Goal: Transaction & Acquisition: Purchase product/service

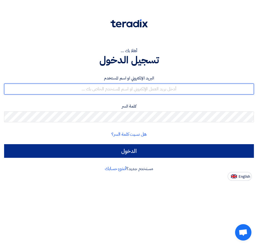
type input "[EMAIL_ADDRESS][DOMAIN_NAME]"
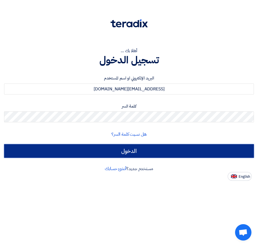
click at [134, 152] on input "الدخول" at bounding box center [129, 151] width 250 height 14
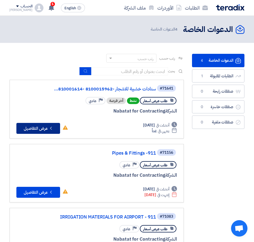
click at [40, 129] on button "Check details عرض التفاصيل" at bounding box center [38, 128] width 44 height 11
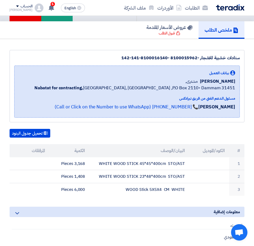
scroll to position [55, 0]
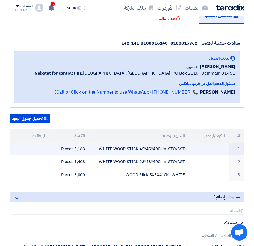
click at [30, 148] on td at bounding box center [30, 148] width 40 height 13
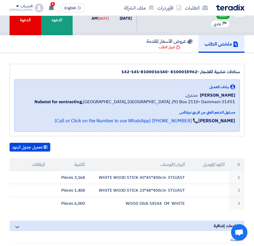
scroll to position [0, 0]
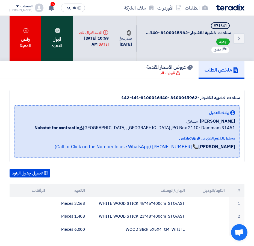
click at [55, 39] on div "قبول الدعوه" at bounding box center [56, 38] width 31 height 45
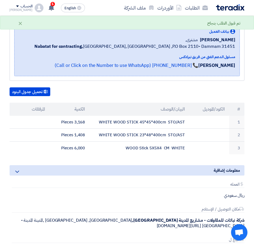
scroll to position [82, 0]
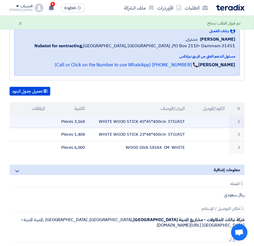
click at [37, 119] on td at bounding box center [30, 121] width 40 height 13
click at [217, 125] on td at bounding box center [209, 121] width 40 height 13
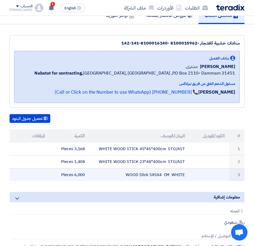
scroll to position [0, 0]
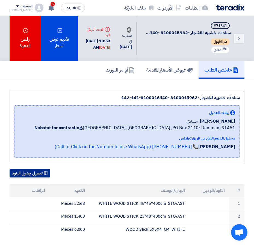
click at [32, 173] on button "تحميل جدول البنود" at bounding box center [30, 173] width 41 height 9
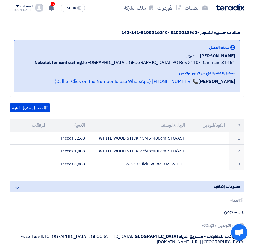
scroll to position [82, 0]
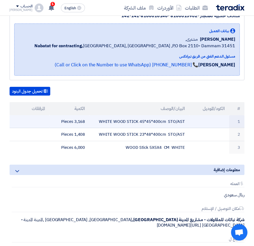
click at [39, 122] on td at bounding box center [30, 121] width 40 height 13
click at [41, 119] on td at bounding box center [30, 121] width 40 height 13
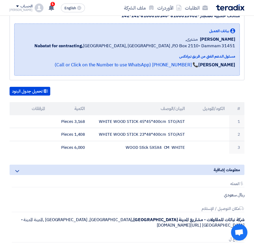
click at [34, 108] on th "المرفقات" at bounding box center [30, 108] width 40 height 13
click at [183, 112] on th "البيان/الوصف" at bounding box center [139, 108] width 100 height 13
click at [224, 105] on th "الكود/الموديل" at bounding box center [209, 108] width 40 height 13
click at [238, 109] on th "#" at bounding box center [236, 108] width 15 height 13
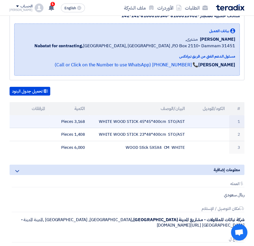
click at [217, 123] on td at bounding box center [209, 121] width 40 height 13
click at [37, 123] on td at bounding box center [30, 121] width 40 height 13
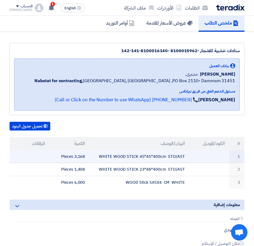
scroll to position [0, 0]
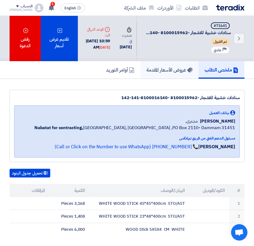
click at [160, 70] on h5 "عروض الأسعار المقدمة" at bounding box center [169, 70] width 46 height 6
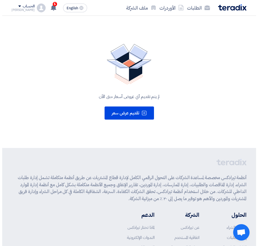
scroll to position [82, 0]
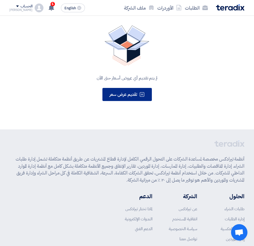
click at [129, 95] on span "تقديم عرض سعر" at bounding box center [123, 94] width 28 height 7
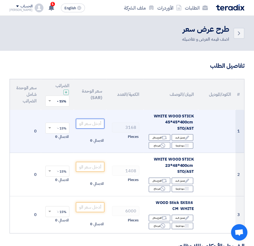
click at [91, 125] on input "number" at bounding box center [90, 124] width 28 height 10
type input "14.5"
click at [49, 128] on span at bounding box center [49, 127] width 3 height 1
click at [49, 128] on span at bounding box center [49, 128] width 3 height 2
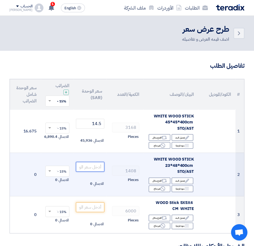
click at [90, 168] on input "number" at bounding box center [90, 167] width 28 height 10
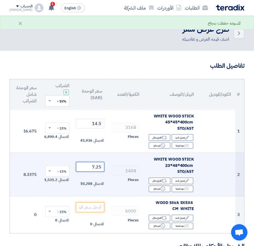
type input "7.25"
click at [31, 190] on td "8.3375" at bounding box center [24, 174] width 33 height 43
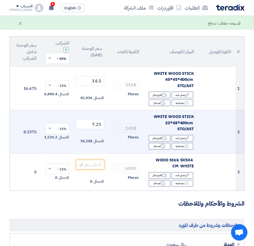
scroll to position [55, 0]
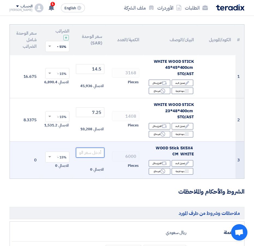
click at [93, 152] on input "number" at bounding box center [90, 153] width 28 height 10
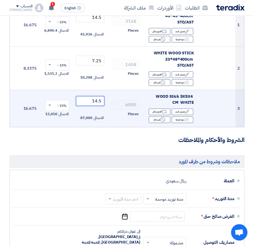
scroll to position [164, 0]
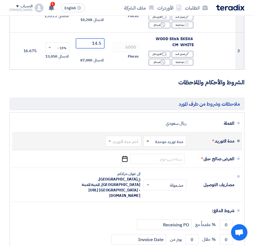
type input "14.5"
click at [147, 142] on span at bounding box center [147, 141] width 3 height 2
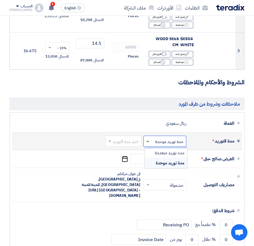
click at [147, 142] on span at bounding box center [147, 140] width 3 height 1
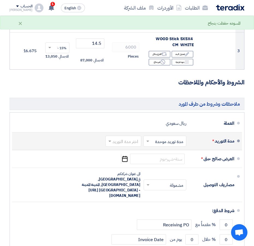
click at [124, 145] on input "text" at bounding box center [122, 142] width 33 height 8
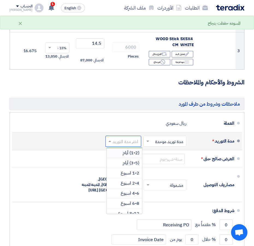
click at [128, 145] on input "text" at bounding box center [122, 142] width 33 height 8
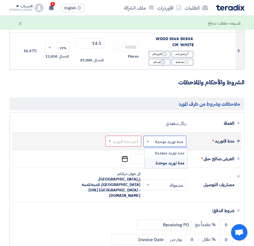
click at [156, 146] on input "text" at bounding box center [163, 142] width 40 height 8
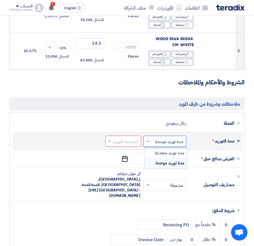
click at [163, 166] on span "مدة توريد موحدة" at bounding box center [169, 163] width 29 height 7
click at [129, 144] on input "text" at bounding box center [122, 142] width 33 height 8
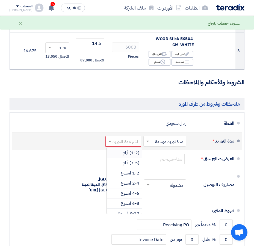
click at [130, 156] on span "(1-2) أيام" at bounding box center [130, 152] width 17 height 7
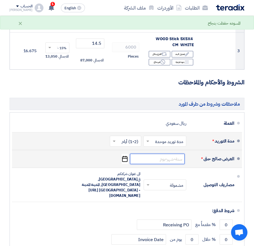
click at [157, 163] on input at bounding box center [157, 159] width 55 height 10
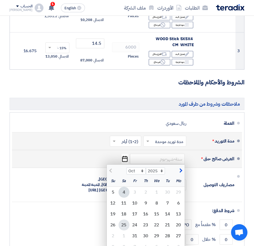
click at [125, 228] on div "25" at bounding box center [123, 224] width 11 height 11
type input "[DATE]"
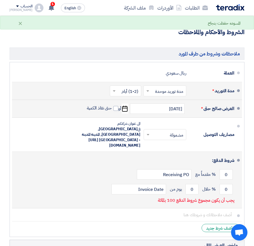
scroll to position [218, 0]
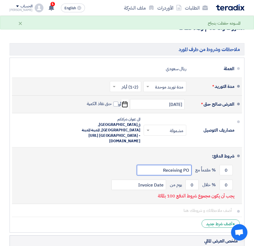
click at [167, 165] on input "Receiving PO" at bounding box center [164, 170] width 55 height 10
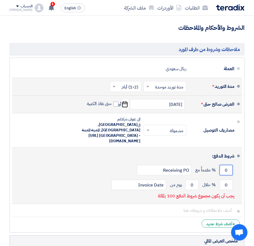
click at [225, 165] on input "0" at bounding box center [225, 170] width 13 height 10
click at [228, 165] on input "0" at bounding box center [225, 170] width 13 height 10
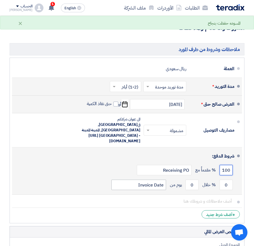
type input "100"
click at [154, 179] on input "Invoice Date" at bounding box center [138, 184] width 55 height 10
click at [191, 179] on input "0" at bounding box center [191, 184] width 13 height 10
drag, startPoint x: 228, startPoint y: 178, endPoint x: 223, endPoint y: 178, distance: 4.4
click at [223, 179] on input "0" at bounding box center [225, 184] width 13 height 10
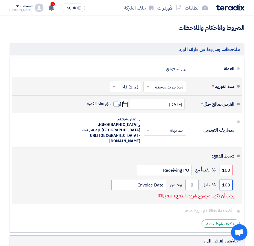
type input "100"
click at [192, 179] on input "0" at bounding box center [191, 184] width 13 height 10
drag, startPoint x: 194, startPoint y: 178, endPoint x: 187, endPoint y: 179, distance: 6.6
click at [187, 179] on input "0" at bounding box center [191, 184] width 13 height 10
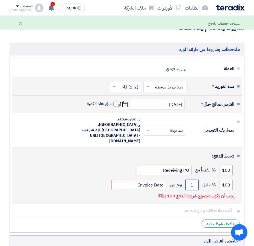
type input "1"
click at [226, 179] on input "100" at bounding box center [225, 184] width 13 height 10
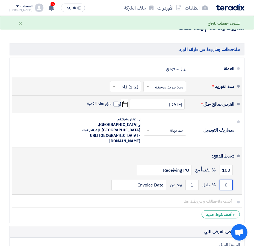
type input "0"
click at [99, 177] on div "0 % خلال 1 يوم من Invoice Date" at bounding box center [125, 184] width 218 height 15
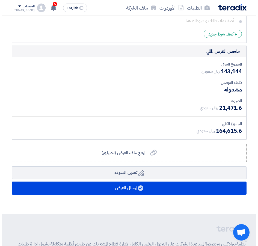
scroll to position [409, 0]
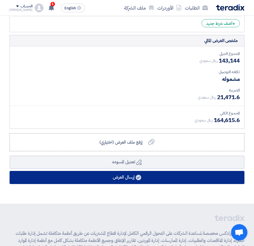
click at [122, 171] on button "إرسال العرض" at bounding box center [127, 177] width 235 height 13
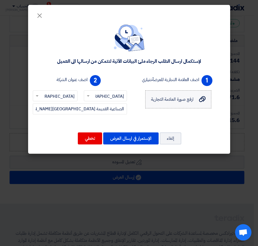
click at [163, 99] on span "ارفع صورة العلامة التجارية" at bounding box center [172, 99] width 43 height 7
click at [0, 0] on input "ارفع صورة العلامة التجارية ارفع صورة العلامة التجارية" at bounding box center [0, 0] width 0 height 0
click at [91, 140] on button "تخطي" at bounding box center [90, 138] width 24 height 12
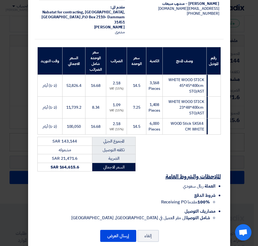
scroll to position [50, 0]
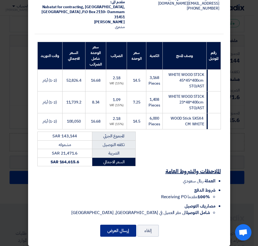
click at [127, 225] on button "إرسال العرض" at bounding box center [118, 231] width 36 height 12
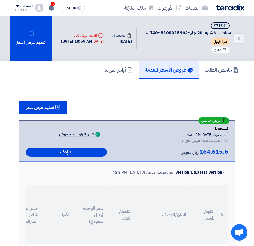
click at [211, 120] on span "عرض منافس" at bounding box center [211, 121] width 20 height 4
click at [237, 39] on icon "Back" at bounding box center [238, 38] width 7 height 7
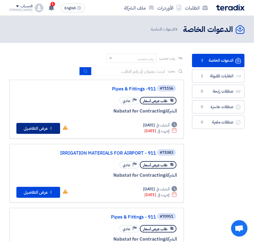
click at [40, 127] on button "Check details عرض التفاصيل" at bounding box center [38, 128] width 44 height 11
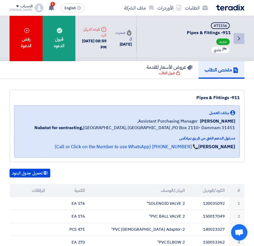
click at [238, 38] on icon "Back" at bounding box center [238, 38] width 7 height 7
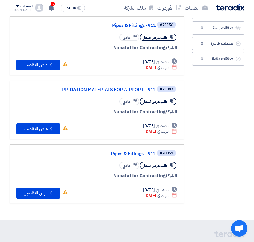
scroll to position [82, 0]
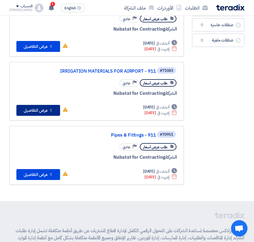
click at [42, 110] on button "Check details عرض التفاصيل" at bounding box center [38, 110] width 44 height 11
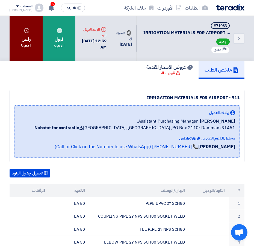
click at [23, 37] on div "رفض الدعوة" at bounding box center [26, 38] width 33 height 45
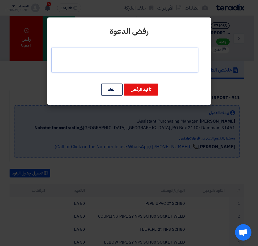
click at [135, 62] on textarea at bounding box center [125, 60] width 146 height 25
type textarea "G"
type textarea "لا نبيع هذه الاصناف"
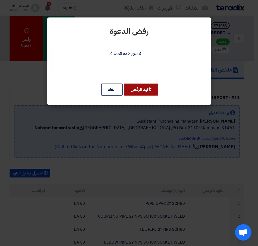
click at [140, 94] on button "تأكيد الرفض" at bounding box center [141, 89] width 35 height 12
click at [142, 90] on button "تأكيد الرفض" at bounding box center [141, 89] width 35 height 12
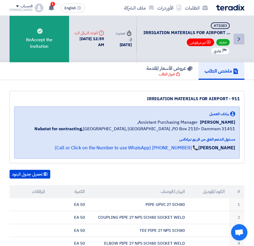
click at [240, 39] on use at bounding box center [239, 39] width 2 height 4
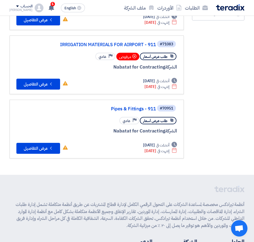
scroll to position [109, 0]
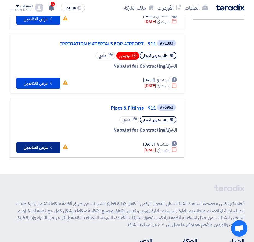
click at [39, 148] on button "Check details عرض التفاصيل" at bounding box center [38, 147] width 44 height 11
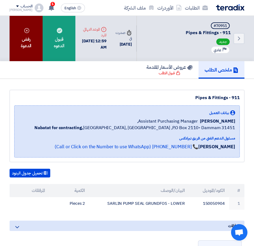
click at [26, 35] on div "رفض الدعوة" at bounding box center [26, 38] width 33 height 45
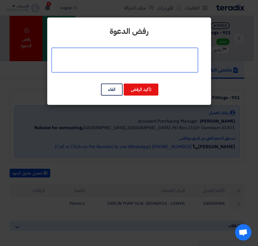
click at [127, 61] on textarea at bounding box center [125, 60] width 146 height 25
type textarea "لا نبيع هذه الاصناف"
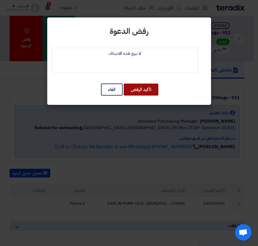
click at [140, 87] on button "تأكيد الرفض" at bounding box center [141, 89] width 35 height 12
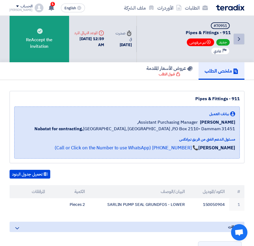
click at [240, 39] on icon "Back" at bounding box center [238, 39] width 7 height 7
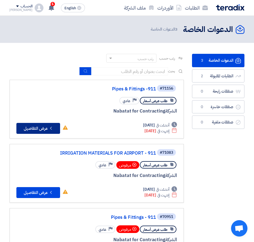
click at [46, 127] on button "Check details عرض التفاصيل" at bounding box center [38, 128] width 44 height 11
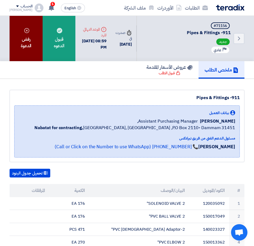
click at [29, 36] on div "رفض الدعوة" at bounding box center [26, 38] width 33 height 45
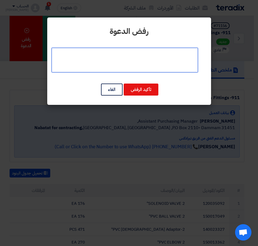
click at [139, 60] on textarea at bounding box center [125, 60] width 146 height 25
type textarea "لا نبيع هذه الاصناف"
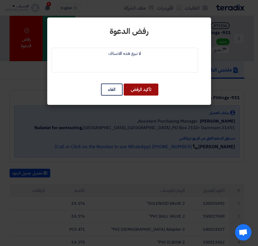
click at [143, 87] on button "تأكيد الرفض" at bounding box center [141, 89] width 35 height 12
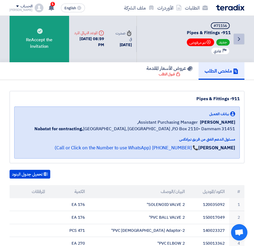
click at [238, 39] on icon "Back" at bounding box center [238, 39] width 7 height 7
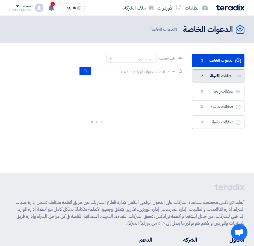
click at [217, 76] on link "الطلبات المقبولة الطلبات المقبولة 2" at bounding box center [218, 75] width 53 height 13
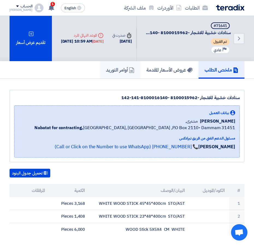
click at [110, 70] on h5 "أوامر التوريد" at bounding box center [120, 70] width 28 height 6
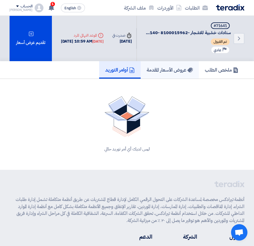
click at [157, 69] on h5 "عروض الأسعار المقدمة" at bounding box center [169, 70] width 46 height 6
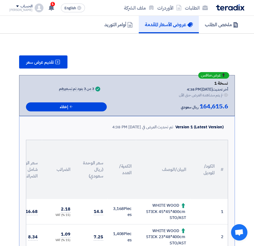
scroll to position [55, 0]
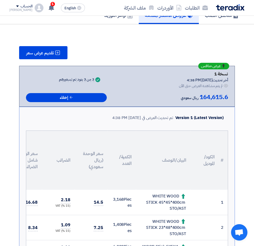
click at [137, 88] on div "عرض منافس نسخة 1 أخر تحديث 4 Oct 2025, 4:38 PM Offer is Seen لم يتم مشاهدة العر…" at bounding box center [127, 86] width 202 height 32
click at [138, 89] on div "عرض منافس نسخة 1 أخر تحديث 4 Oct 2025, 4:38 PM Offer is Seen لم يتم مشاهدة العر…" at bounding box center [127, 86] width 202 height 32
drag, startPoint x: 138, startPoint y: 89, endPoint x: 110, endPoint y: 43, distance: 53.6
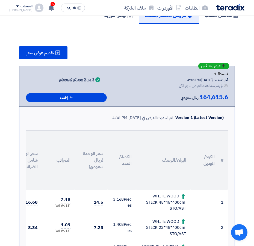
click at [110, 43] on section "تقديم عرض سعر عرض منافس نسخة 1 أخر تحديث 4 Oct 2025, 4:38 PM Offer is Seen لم ي…" at bounding box center [127, 218] width 235 height 366
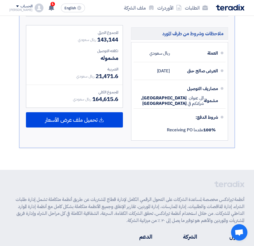
scroll to position [300, 0]
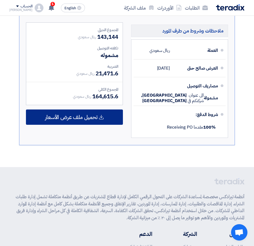
click at [70, 115] on span "تحميل ملف عرض الأسعار" at bounding box center [71, 117] width 52 height 5
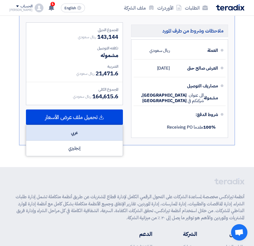
click at [76, 126] on div "عربي" at bounding box center [74, 133] width 96 height 16
